Goal: Obtain resource: Obtain resource

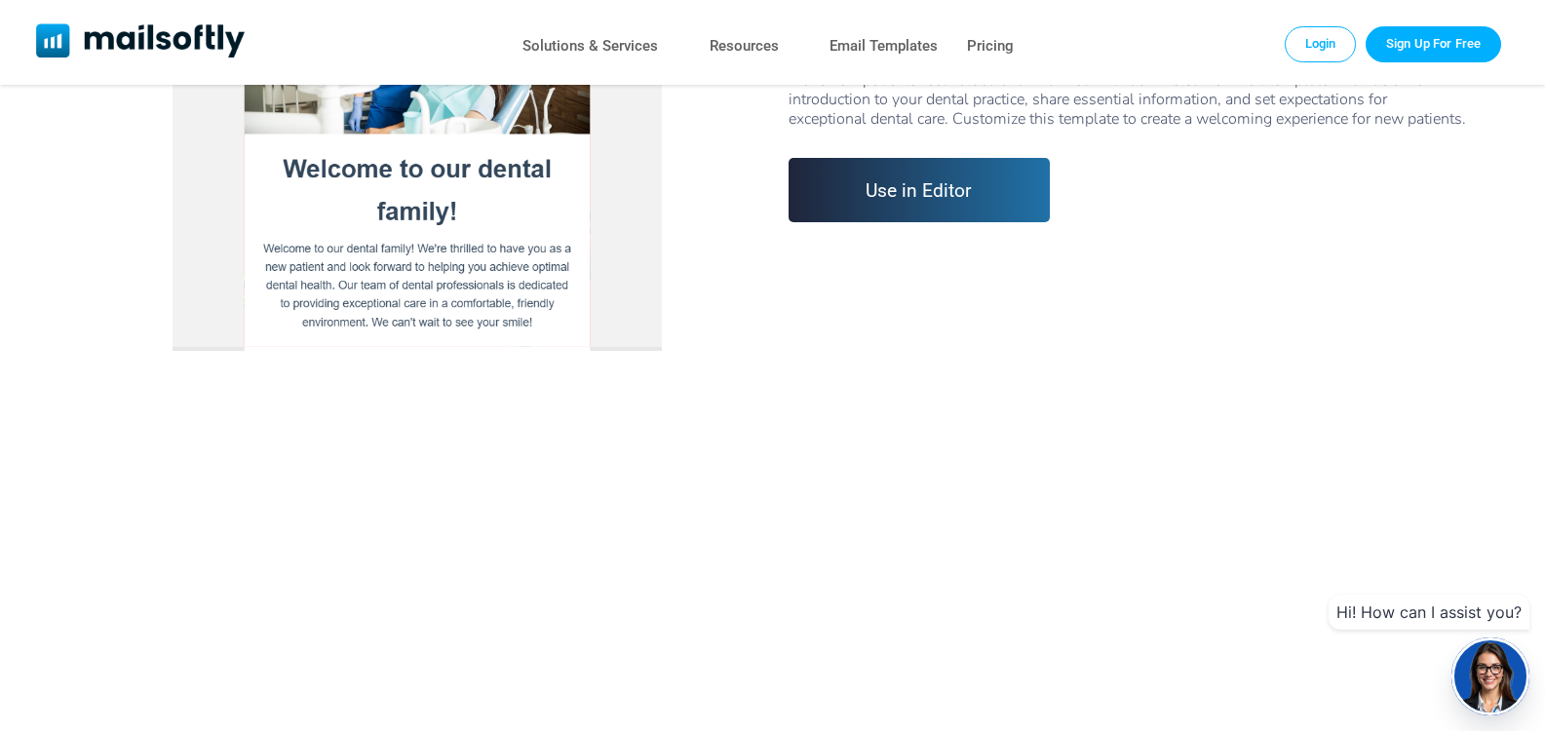
scroll to position [585, 0]
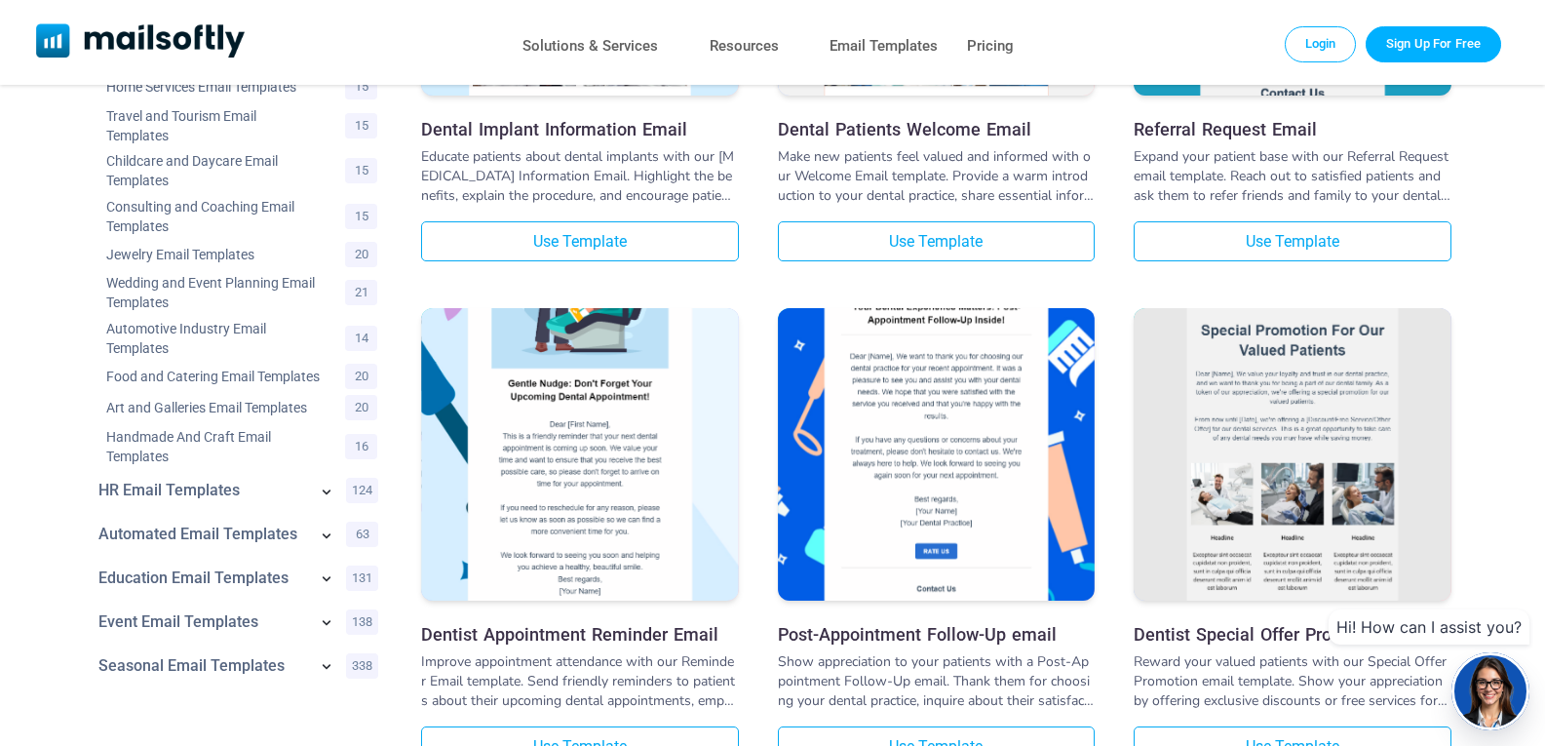
scroll to position [975, 0]
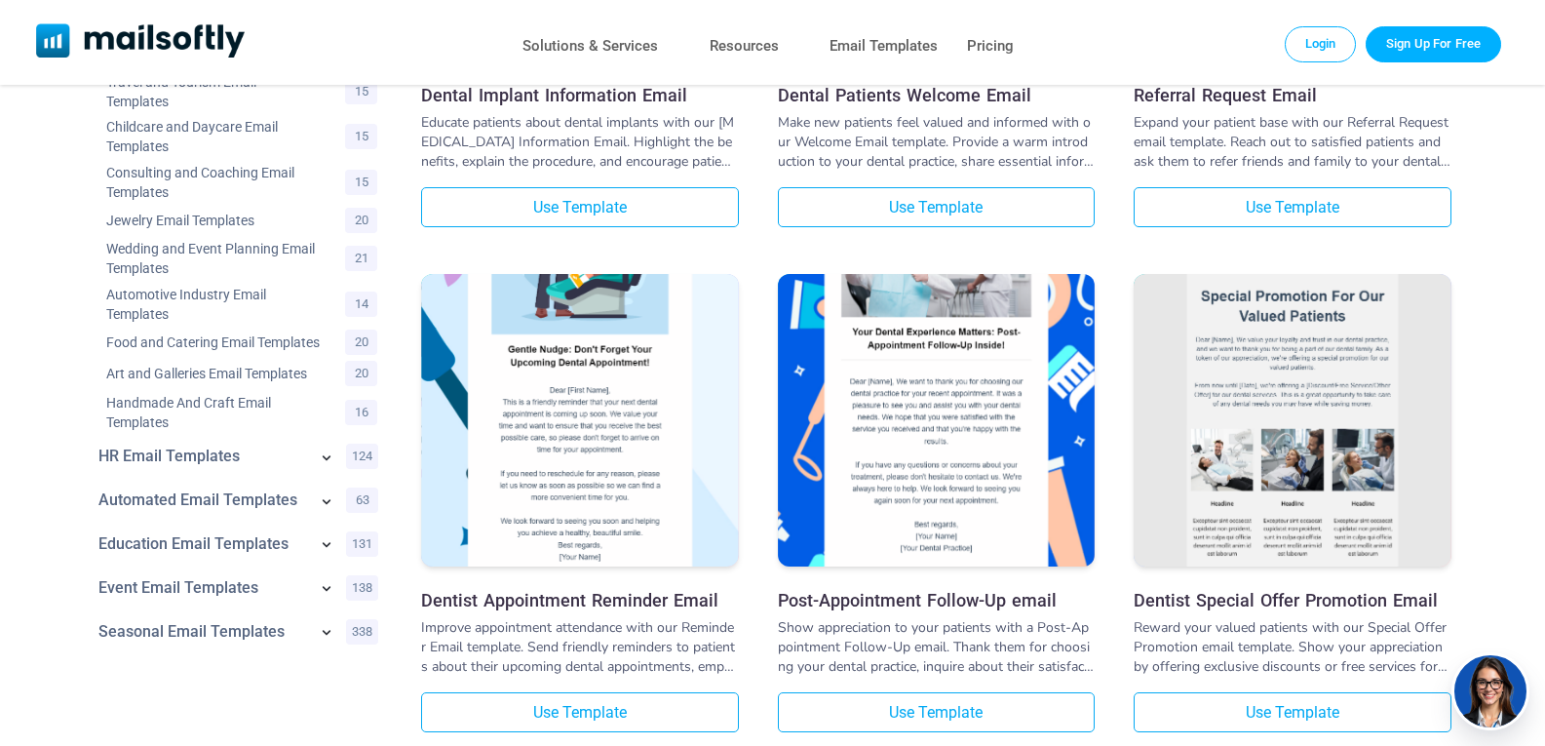
click at [593, 600] on h3 "Dentist Appointment Reminder Email" at bounding box center [580, 600] width 318 height 20
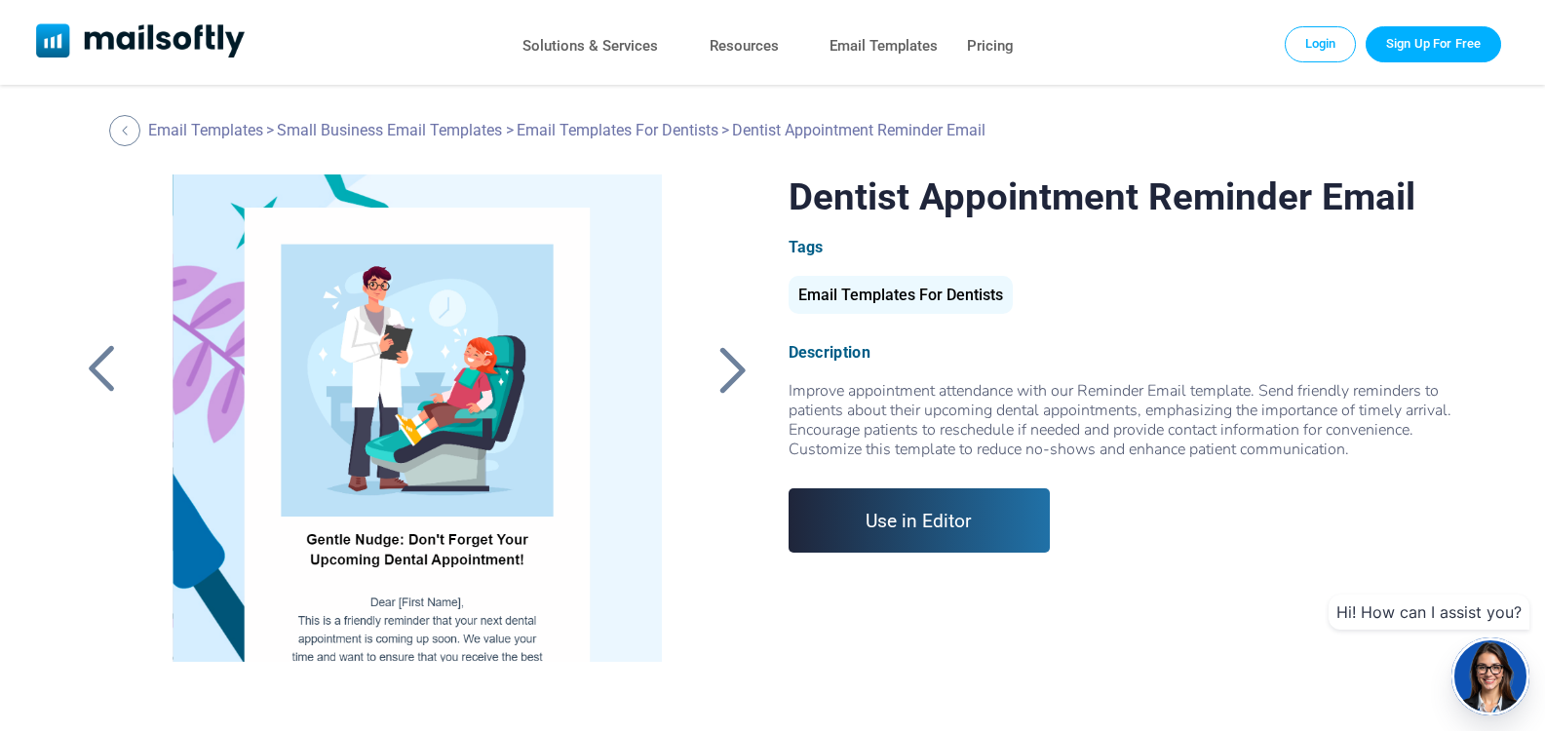
click at [908, 518] on link "Use in Editor" at bounding box center [919, 520] width 262 height 64
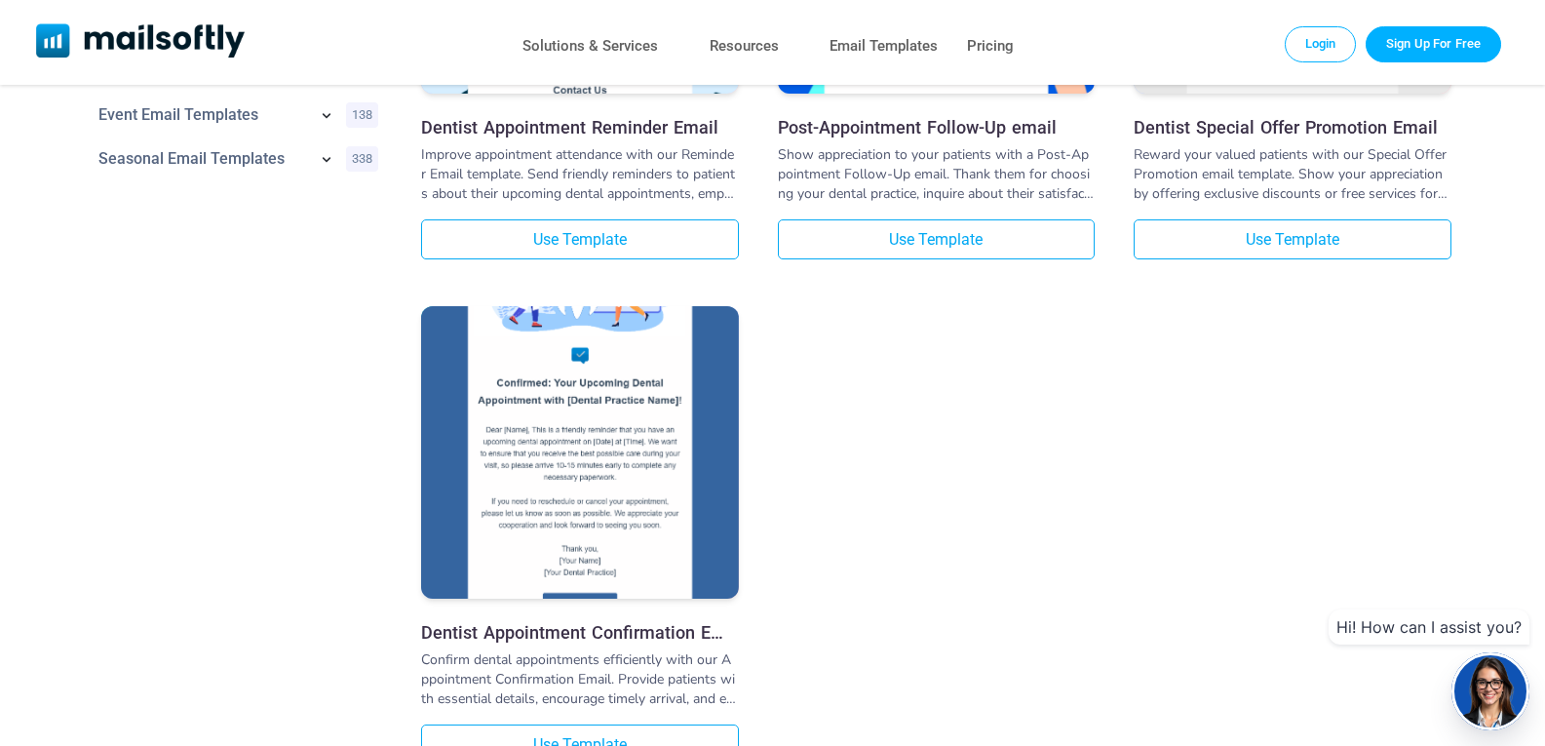
scroll to position [1559, 0]
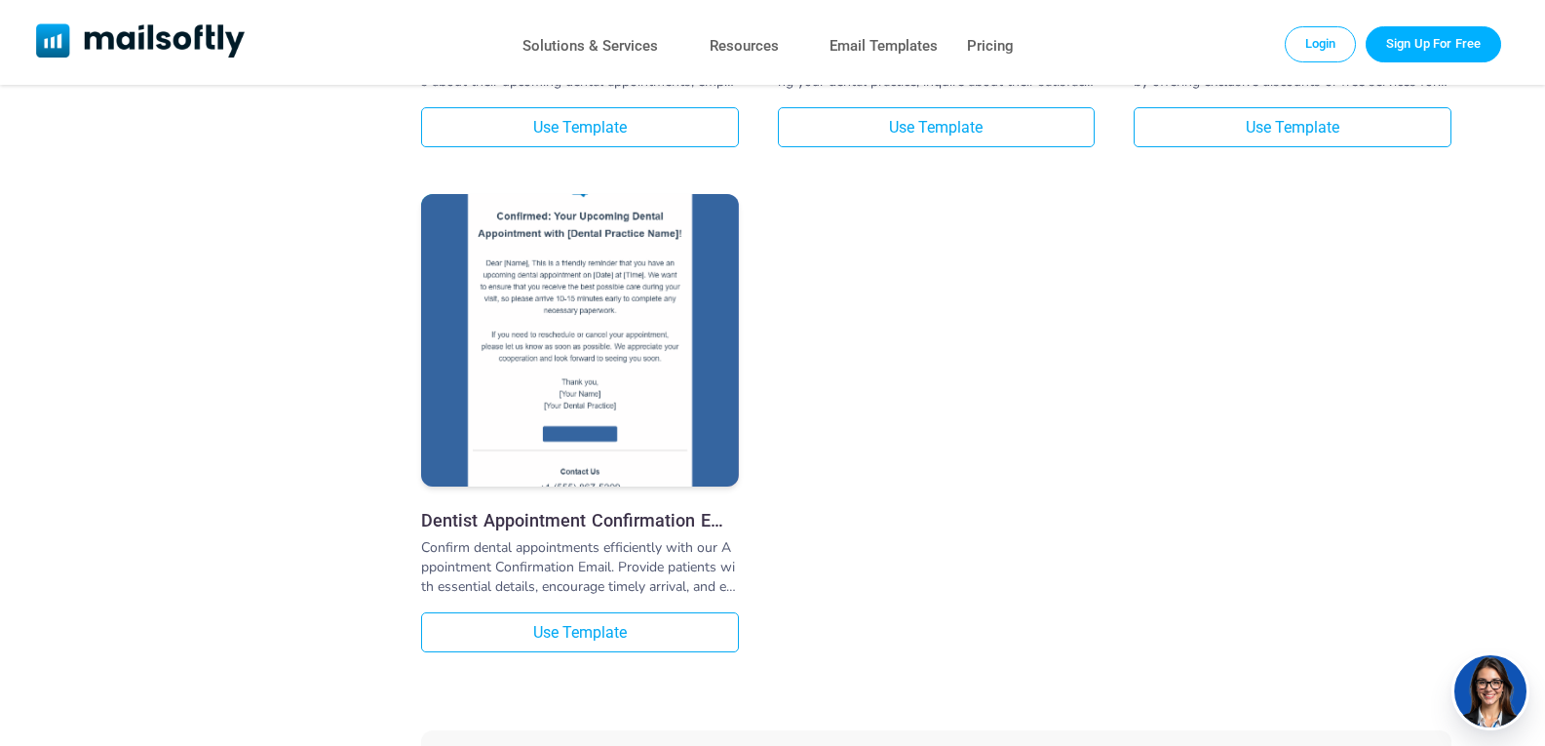
click at [564, 346] on img at bounding box center [580, 286] width 318 height 546
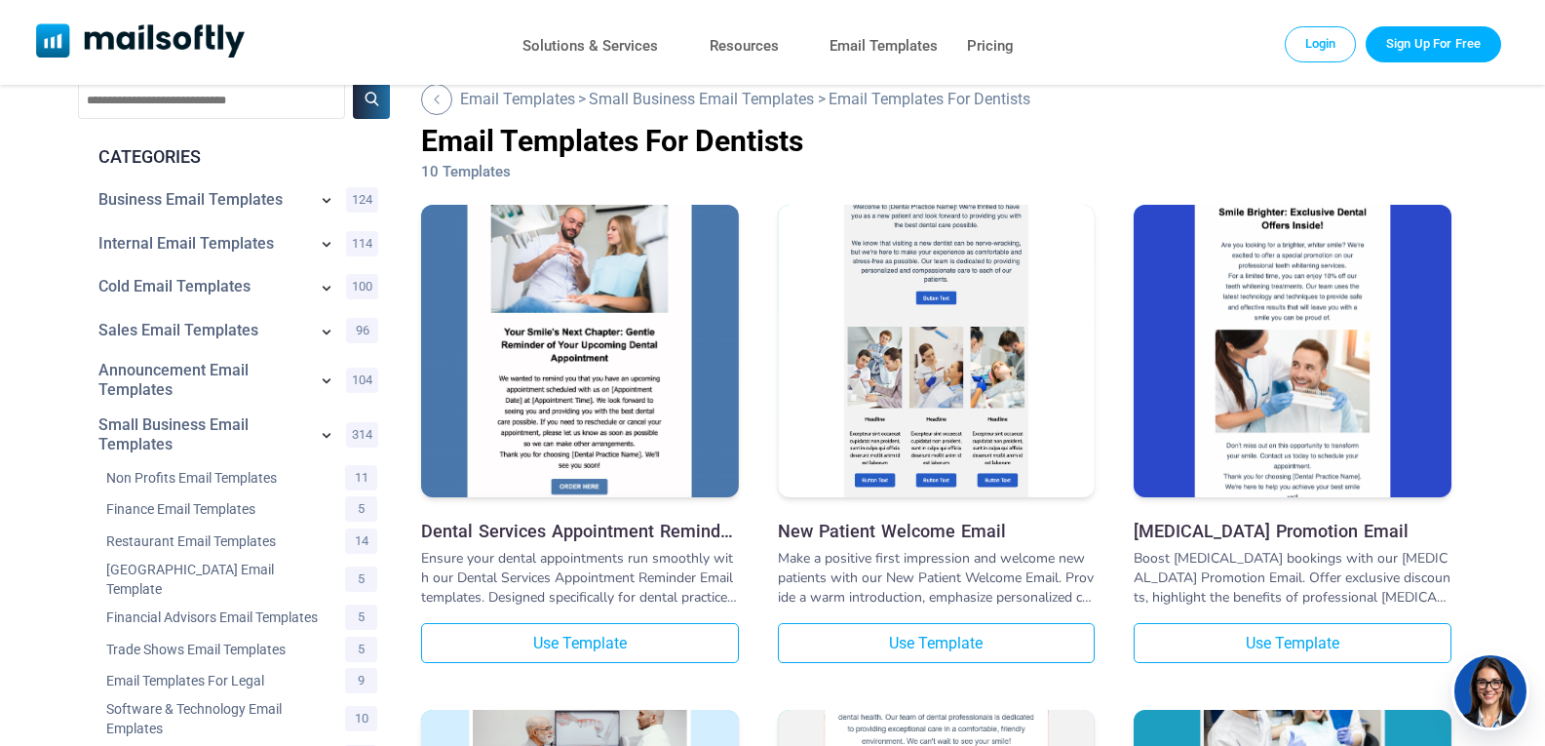
scroll to position [0, 0]
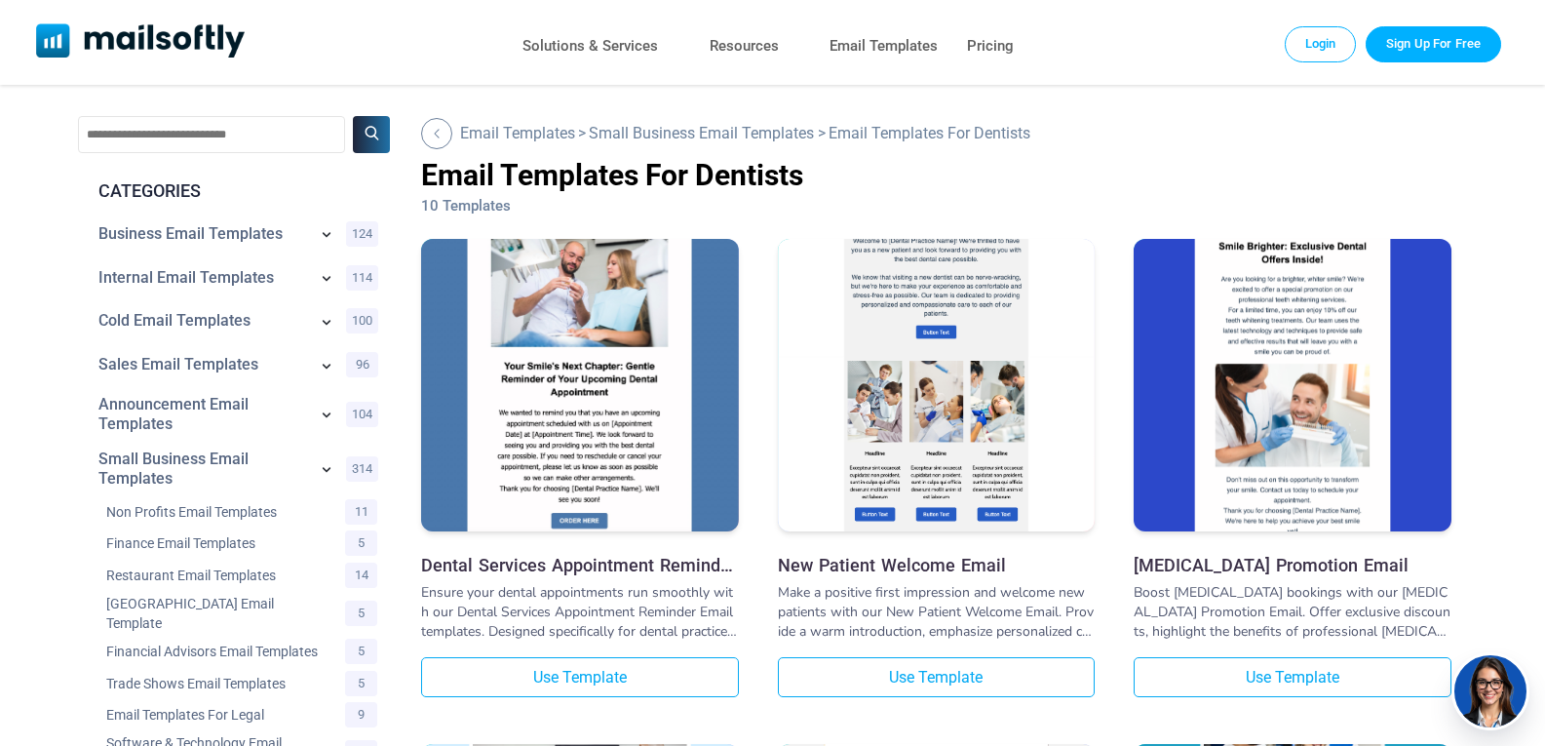
click at [534, 573] on h3 "Dental Services Appointment Reminder Email" at bounding box center [580, 565] width 318 height 20
click at [923, 569] on h3 "New Patient Welcome Email" at bounding box center [937, 565] width 318 height 20
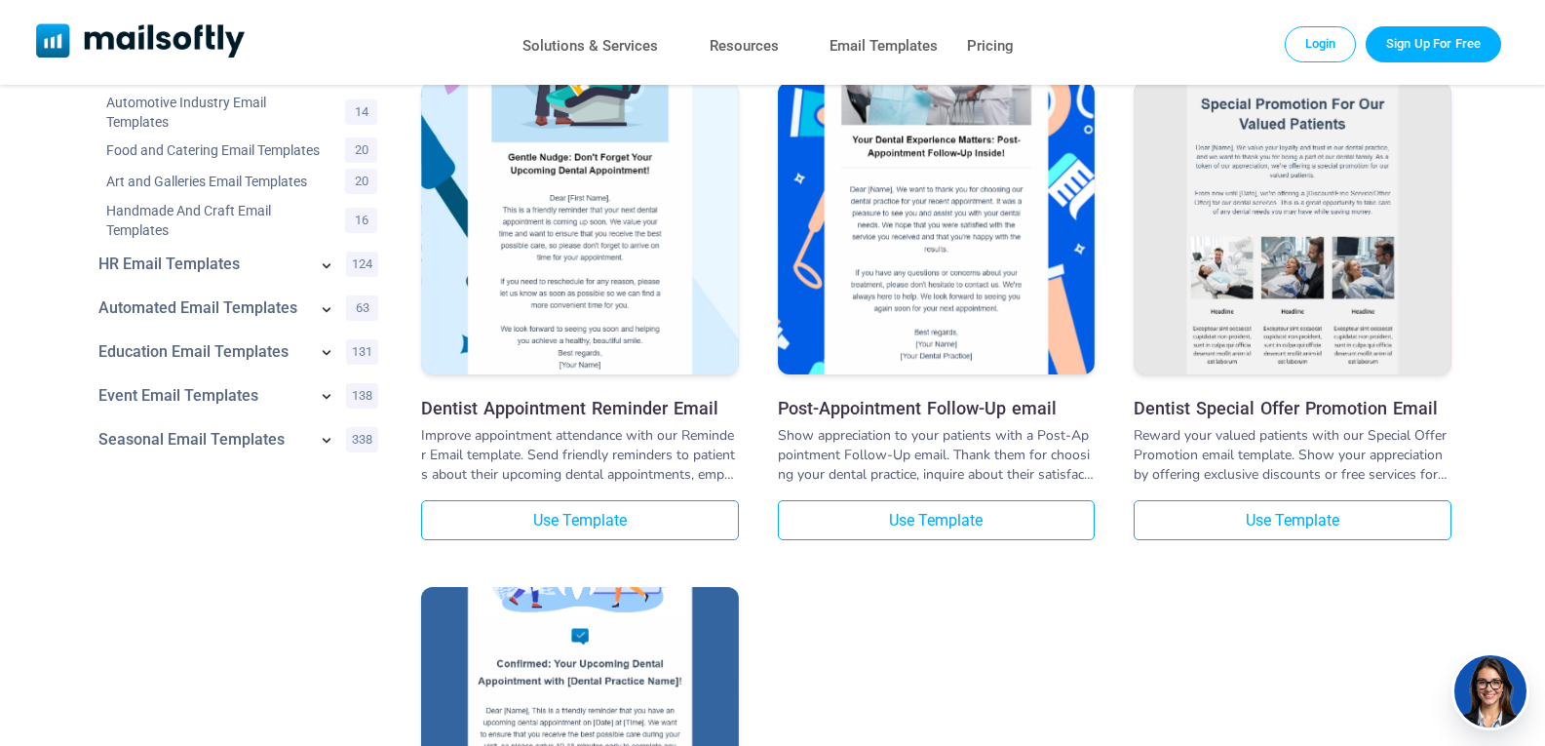
scroll to position [1170, 0]
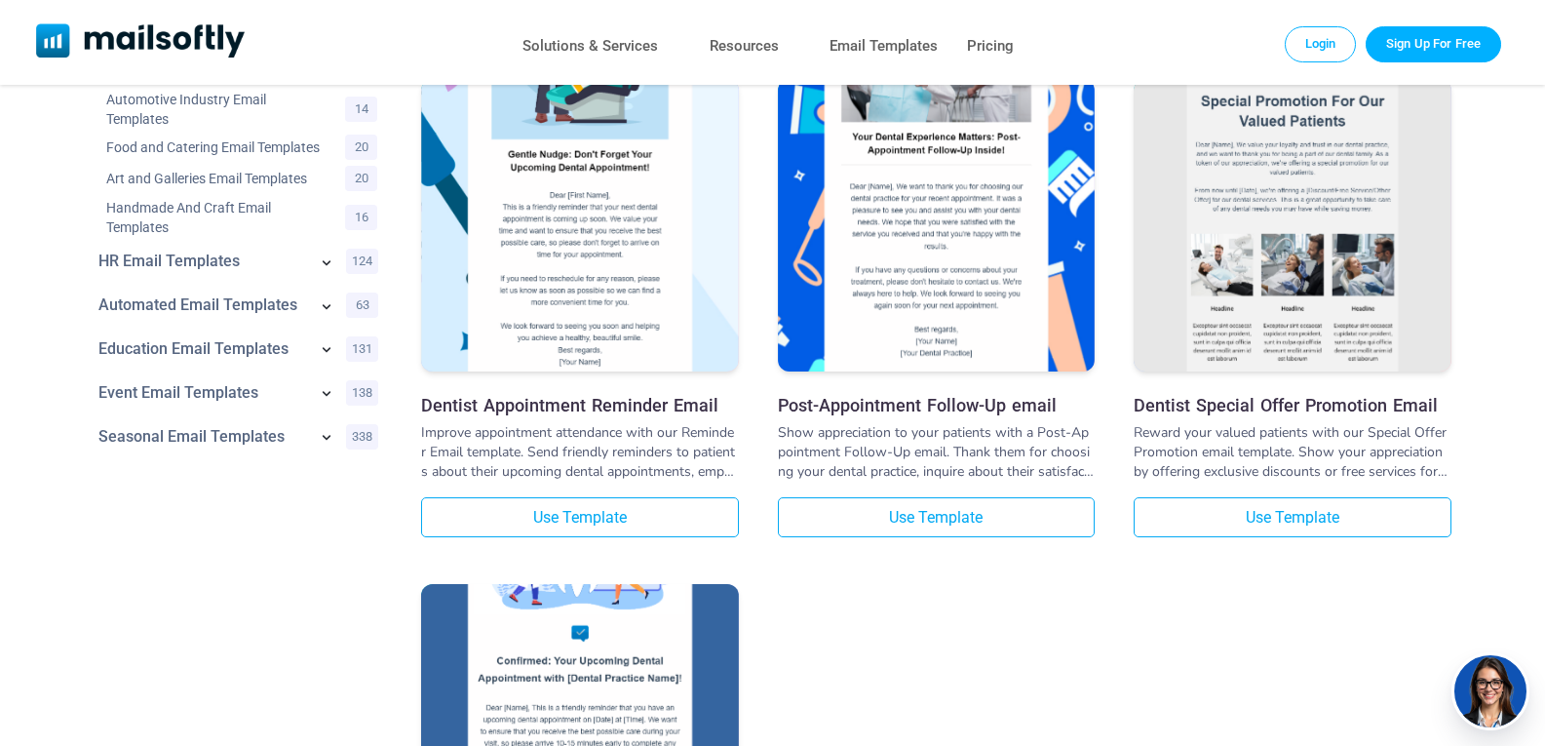
click at [913, 410] on h3 "Post-Appointment Follow-Up email" at bounding box center [937, 405] width 318 height 20
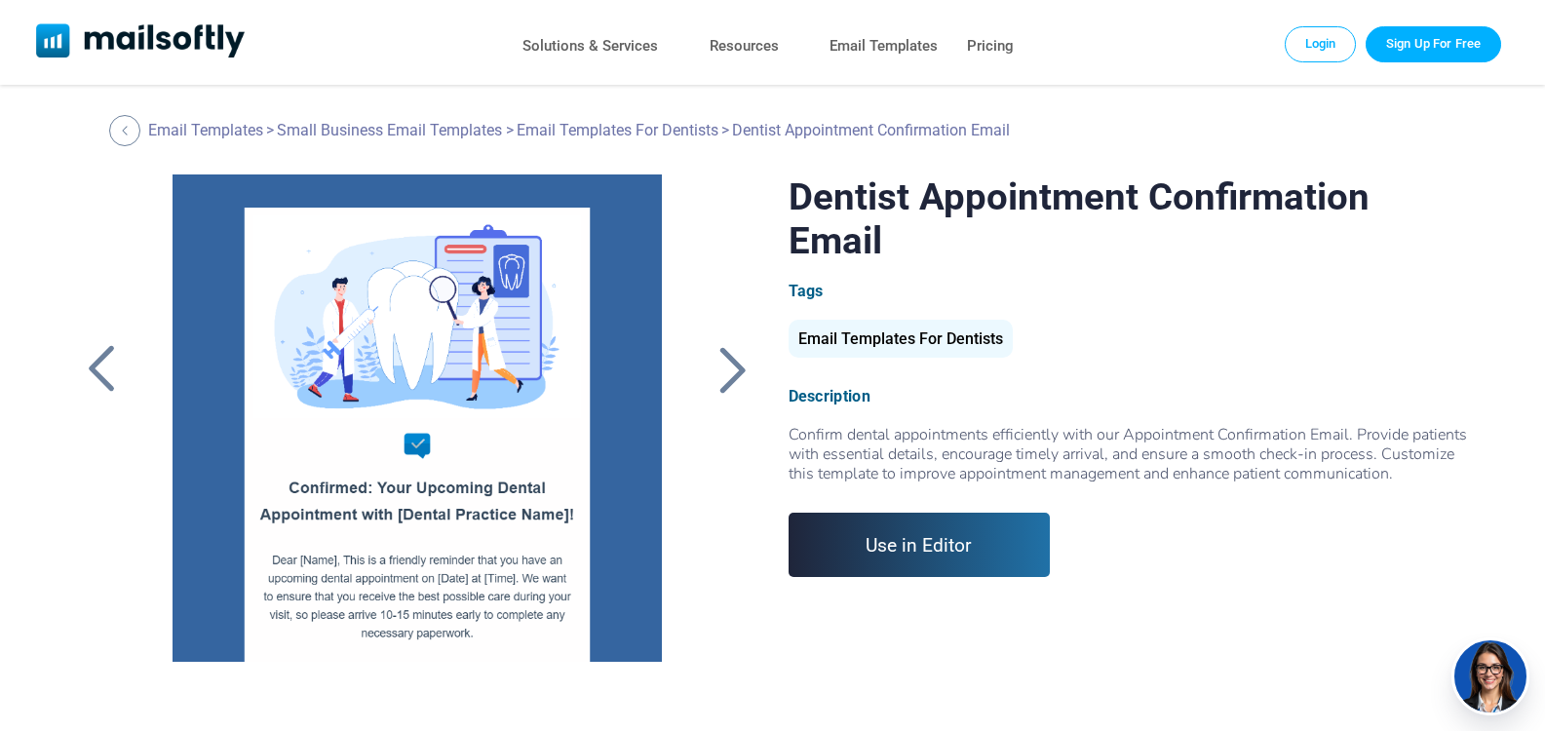
click at [884, 513] on link "Use in Editor" at bounding box center [919, 545] width 262 height 64
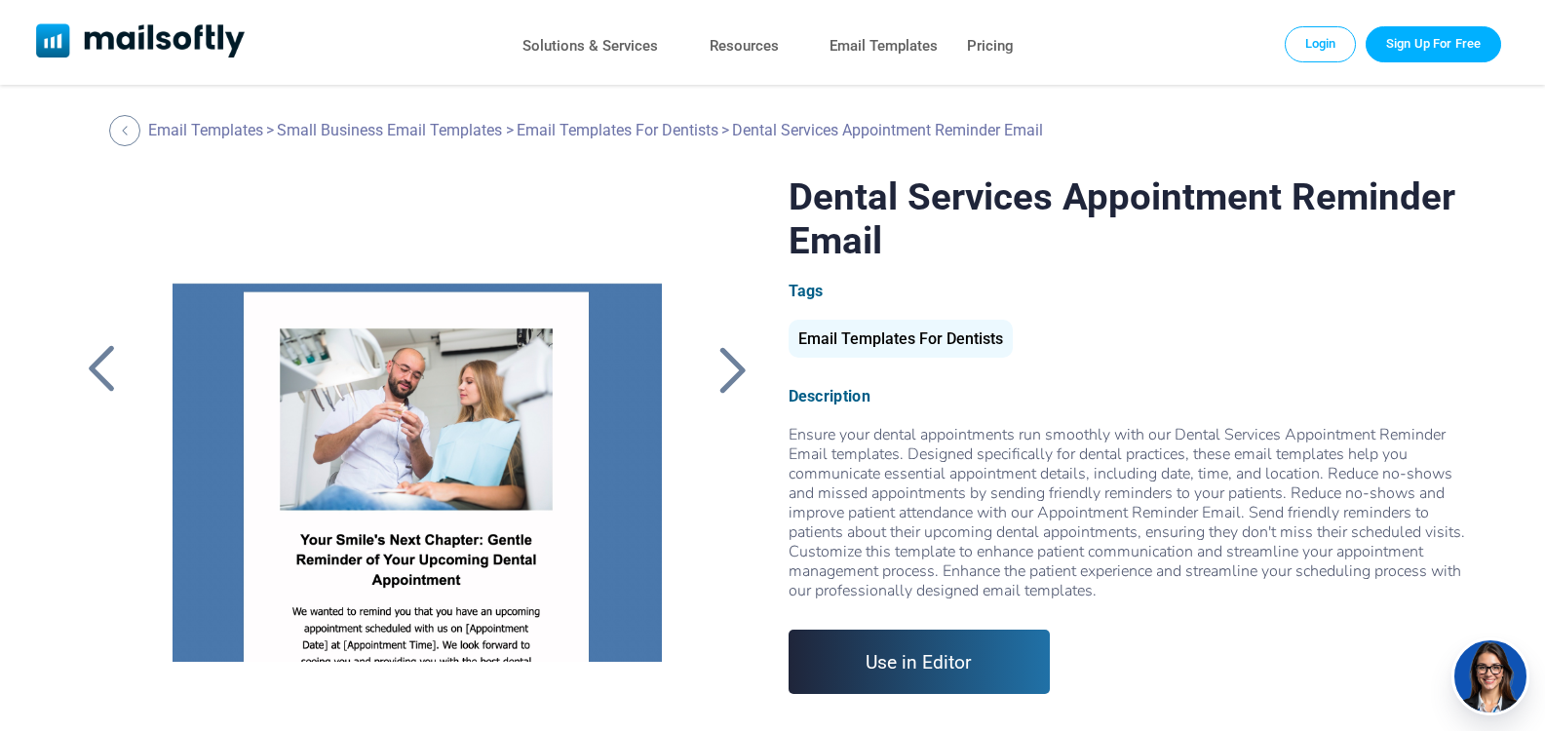
click at [959, 678] on link "Use in Editor" at bounding box center [919, 662] width 262 height 64
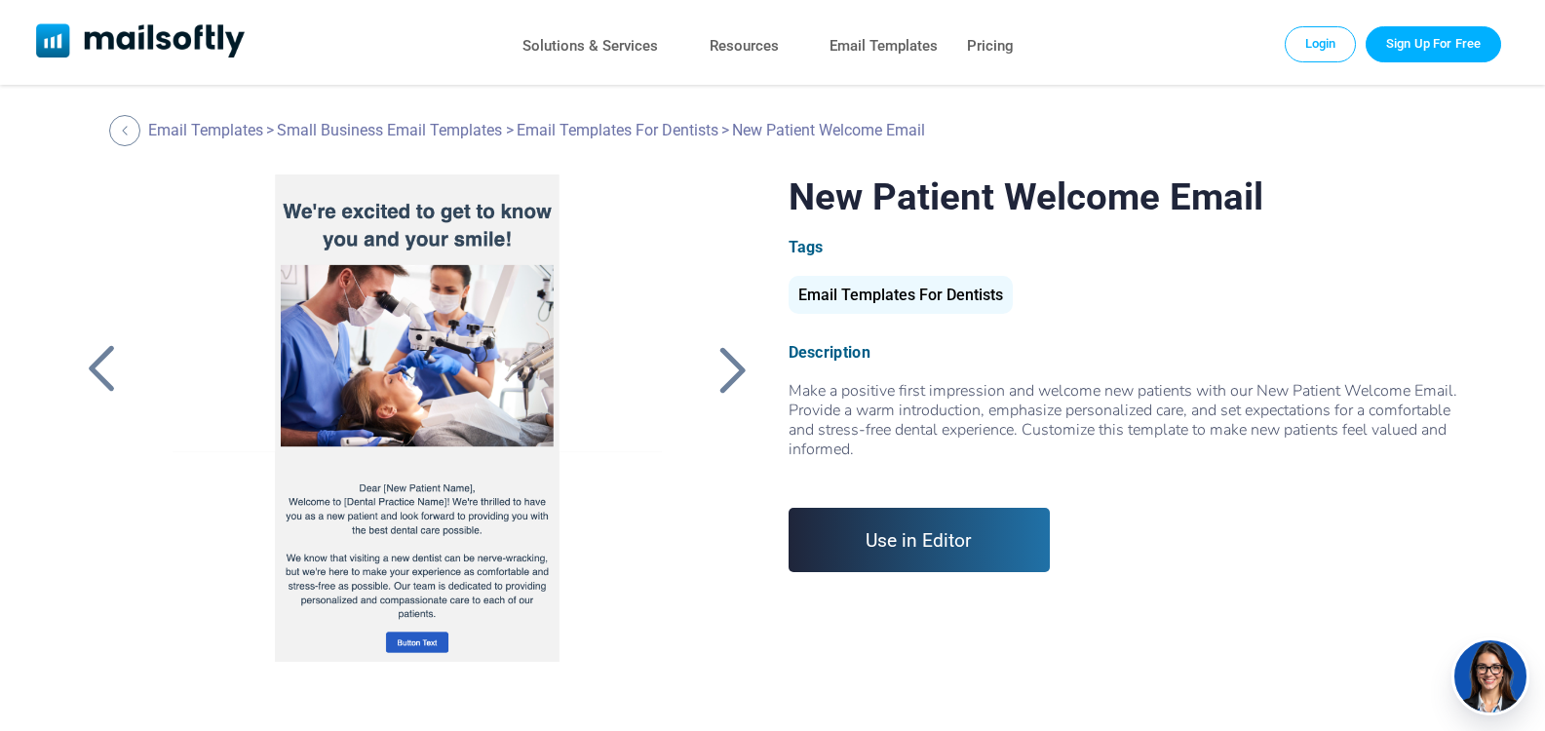
click at [955, 551] on link "Use in Editor" at bounding box center [919, 540] width 262 height 64
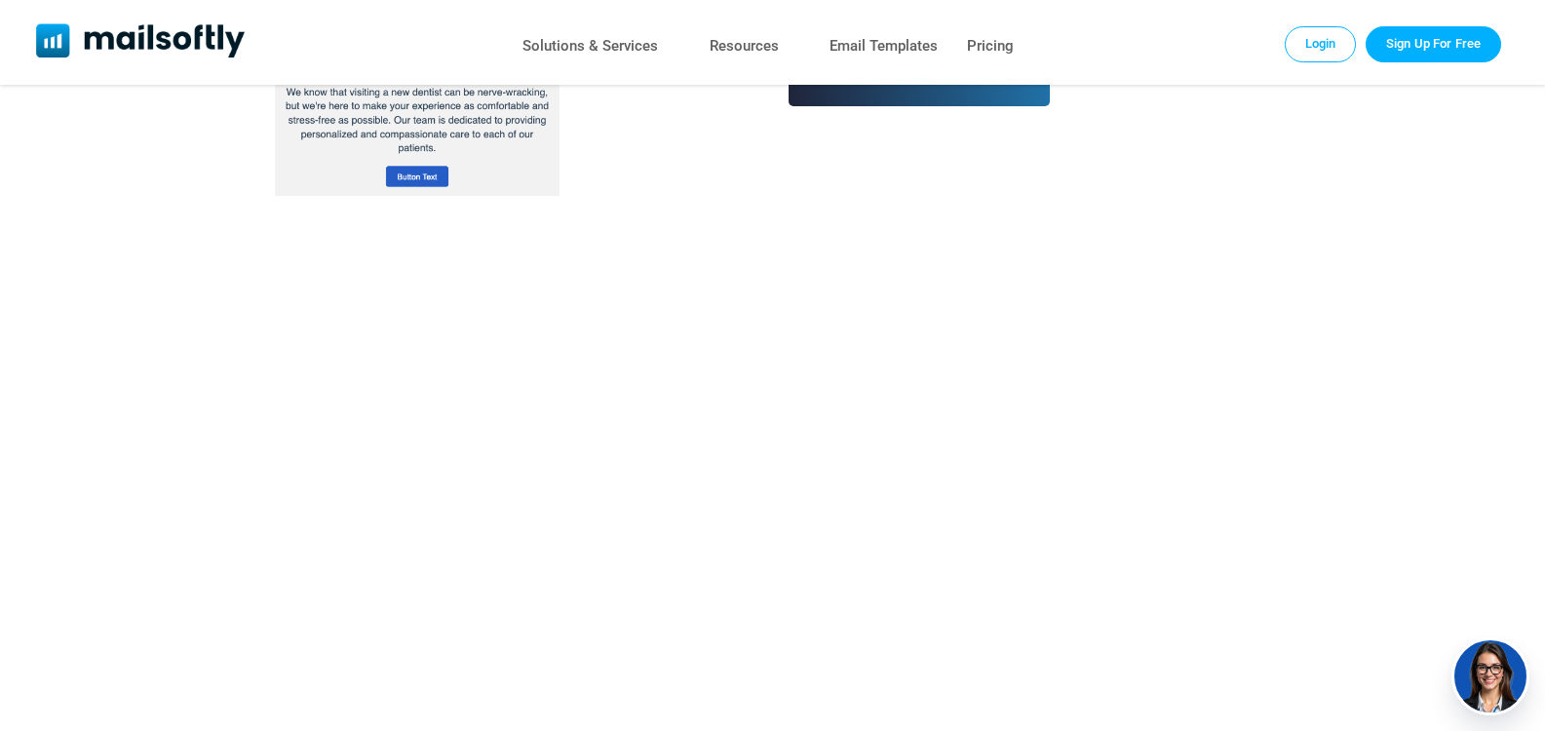
scroll to position [487, 0]
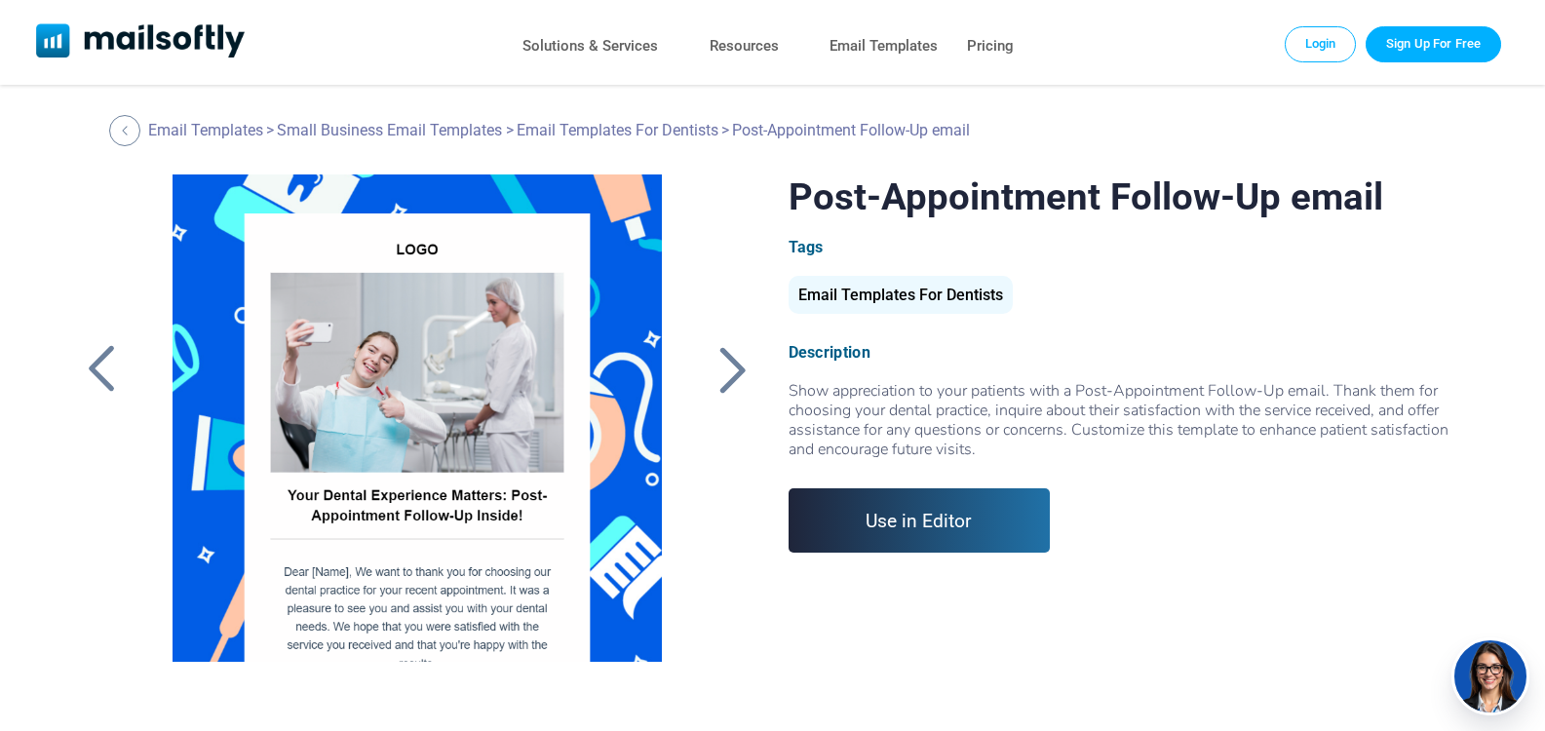
click at [910, 503] on link "Use in Editor" at bounding box center [919, 520] width 262 height 64
